Goal: Find specific page/section: Find specific page/section

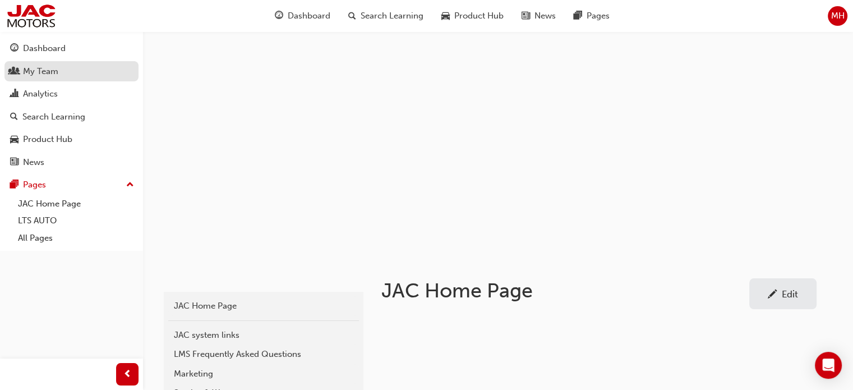
click at [36, 71] on div "My Team" at bounding box center [40, 71] width 35 height 13
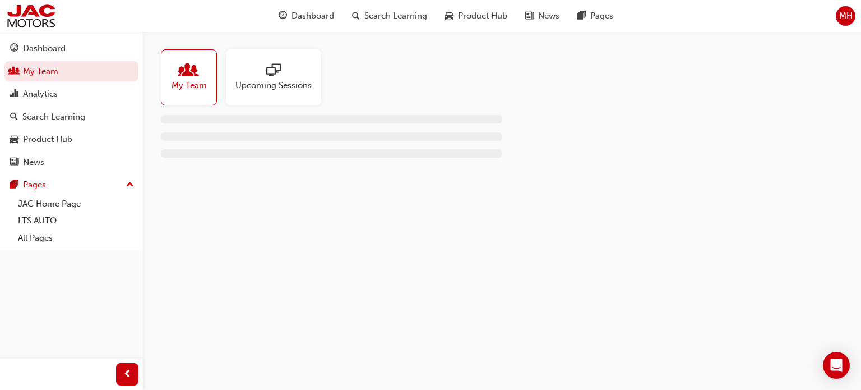
click at [203, 67] on div at bounding box center [189, 71] width 35 height 16
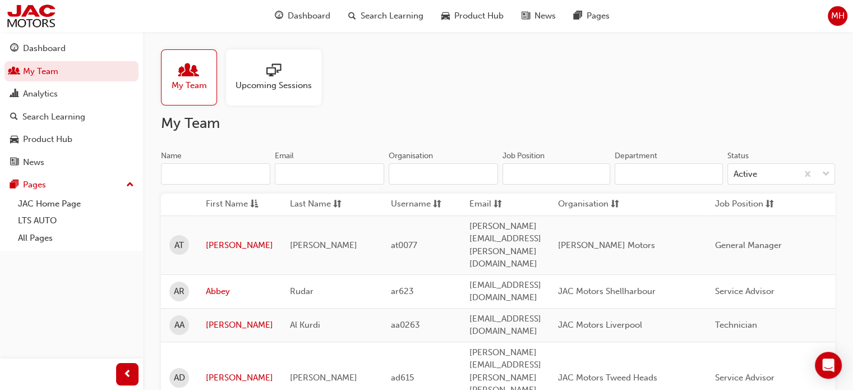
click at [427, 182] on input "Organisation" at bounding box center [442, 173] width 109 height 21
paste input "[PERSON_NAME] Motors"
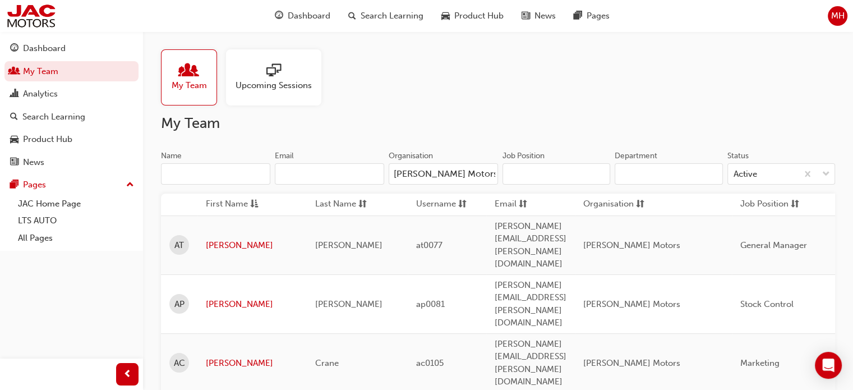
type input "[PERSON_NAME] Motors"
click at [529, 102] on div "My Team Upcoming Sessions" at bounding box center [498, 77] width 674 height 56
drag, startPoint x: 630, startPoint y: 387, endPoint x: 587, endPoint y: 387, distance: 43.2
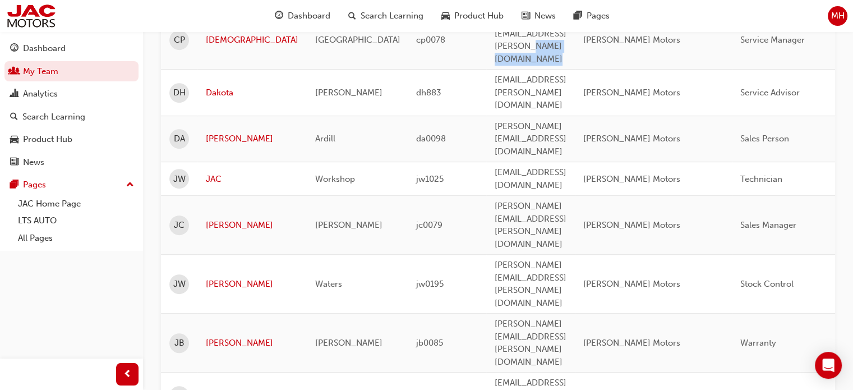
scroll to position [560, 0]
